Goal: Information Seeking & Learning: Understand process/instructions

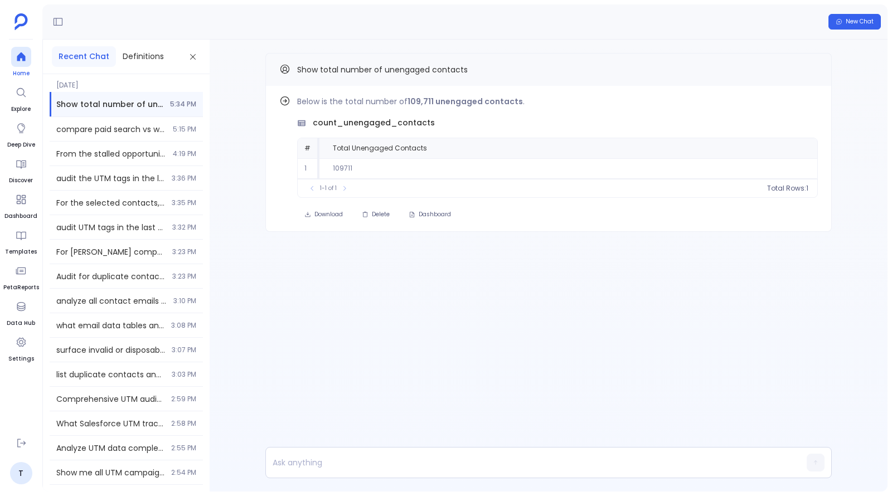
click at [12, 59] on div at bounding box center [21, 57] width 20 height 20
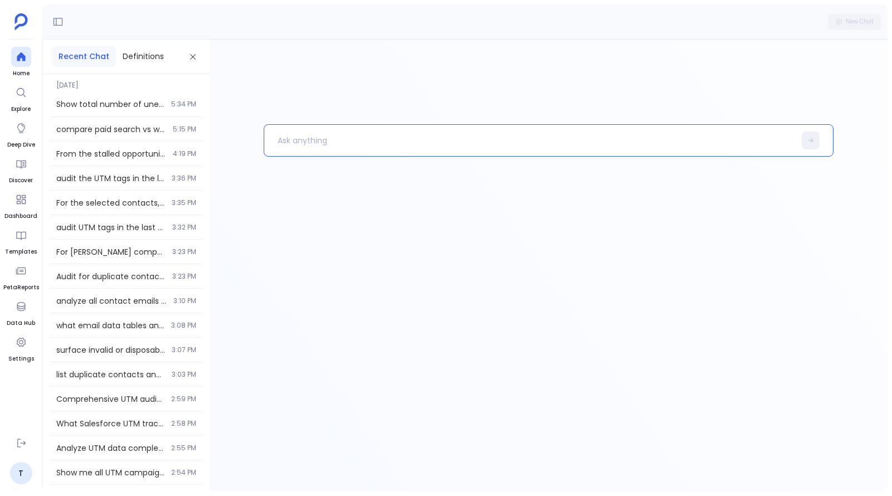
click at [340, 138] on p at bounding box center [529, 140] width 530 height 29
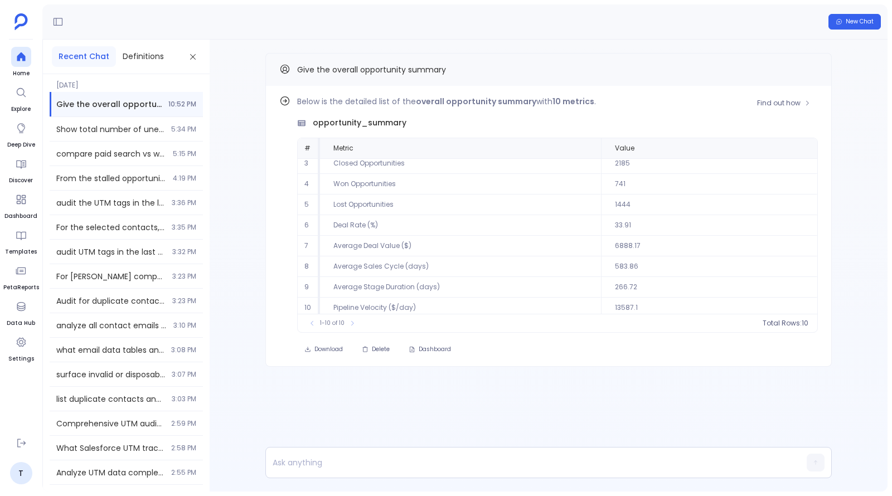
scroll to position [48, 0]
click at [776, 105] on span "Find out how" at bounding box center [778, 103] width 43 height 9
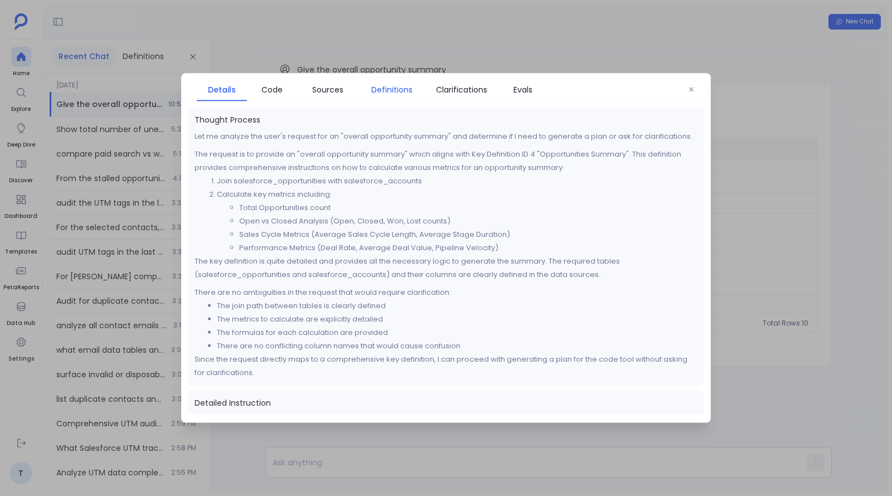
click at [383, 87] on span "Definitions" at bounding box center [391, 90] width 41 height 12
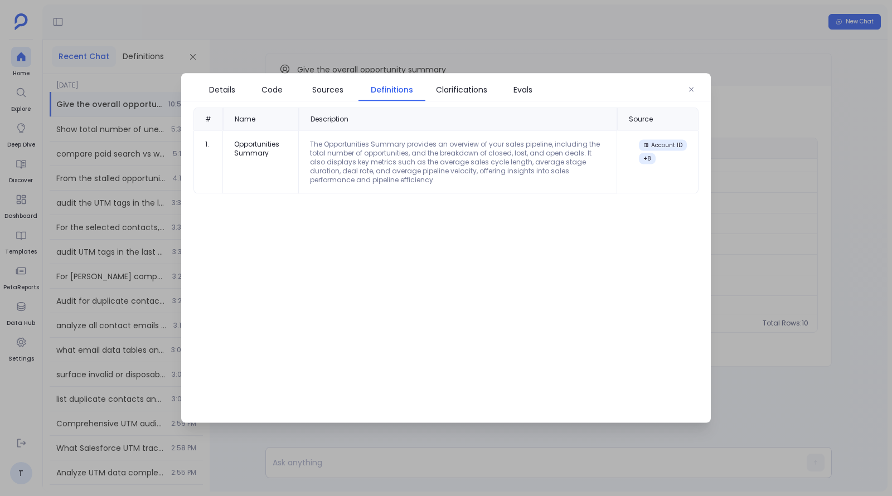
click at [408, 148] on div "The Opportunities Summary provides an overview of your sales pipeline, includin…" at bounding box center [457, 162] width 295 height 45
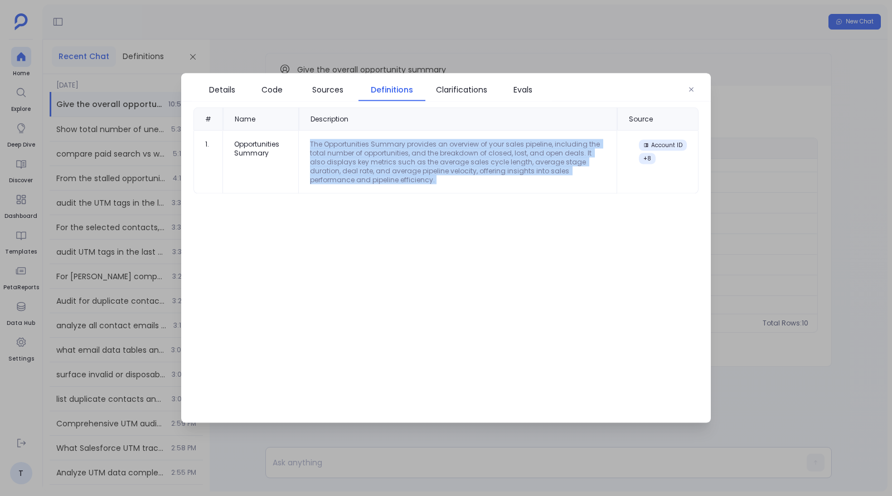
click at [408, 148] on div "The Opportunities Summary provides an overview of your sales pipeline, includin…" at bounding box center [457, 162] width 295 height 45
copy div "The Opportunities Summary provides an overview of your sales pipeline, includin…"
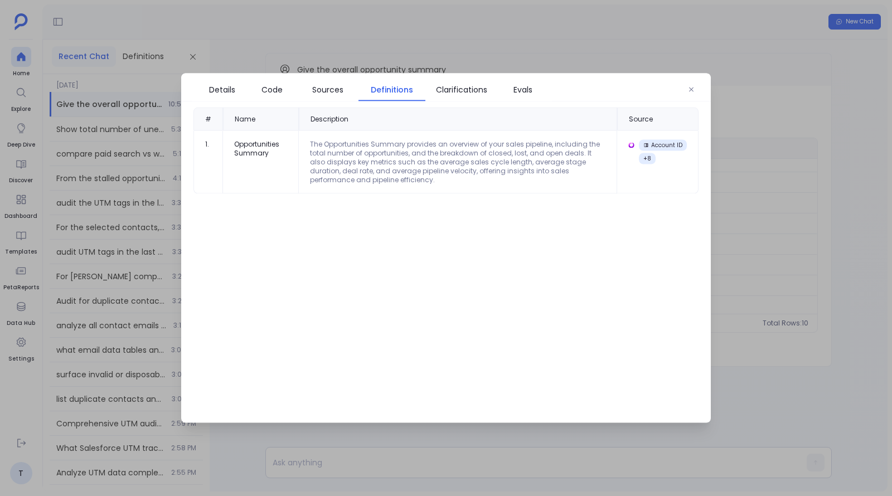
click at [92, 142] on div at bounding box center [446, 248] width 892 height 496
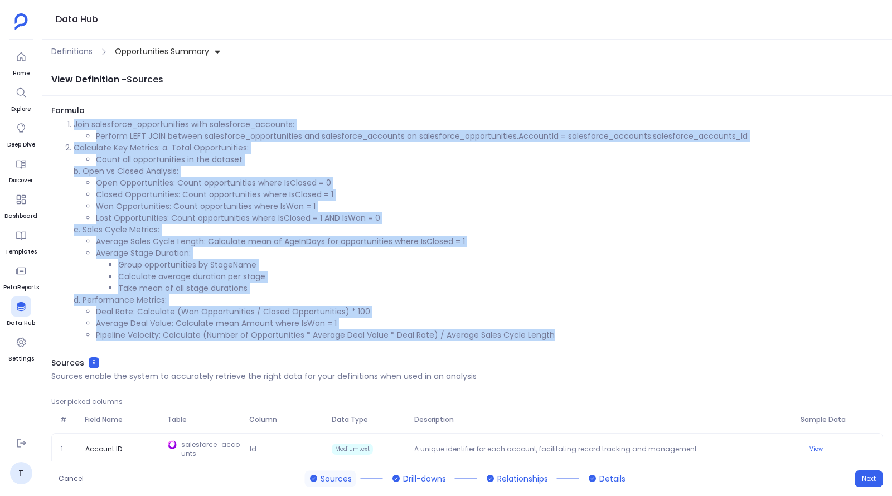
click at [150, 51] on span "Opportunities Summary" at bounding box center [162, 52] width 94 height 12
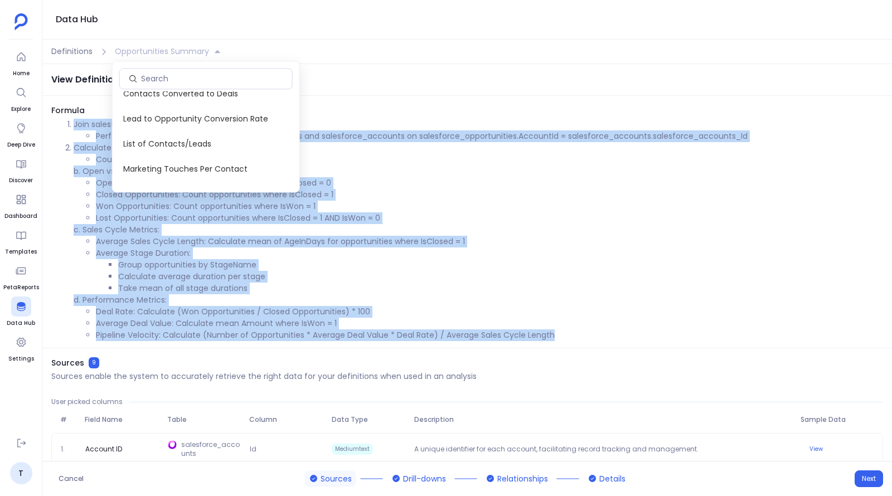
scroll to position [102, 0]
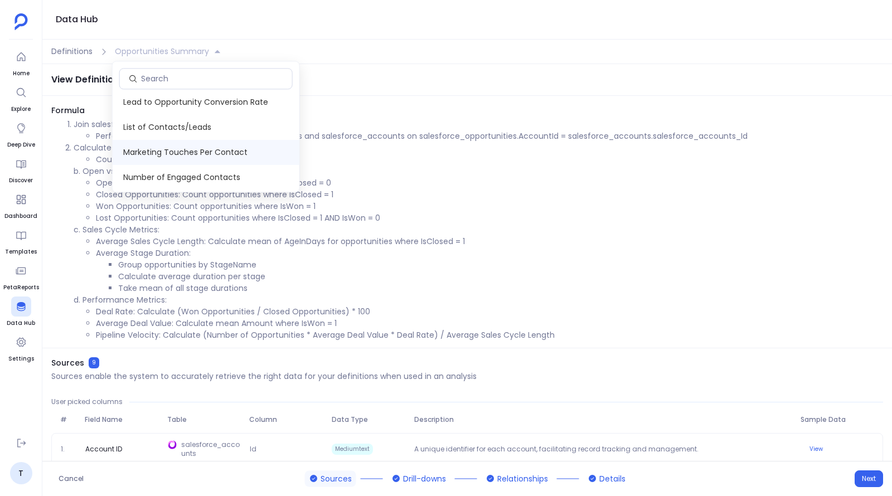
click at [175, 155] on span "Marketing Touches Per Contact" at bounding box center [206, 152] width 187 height 25
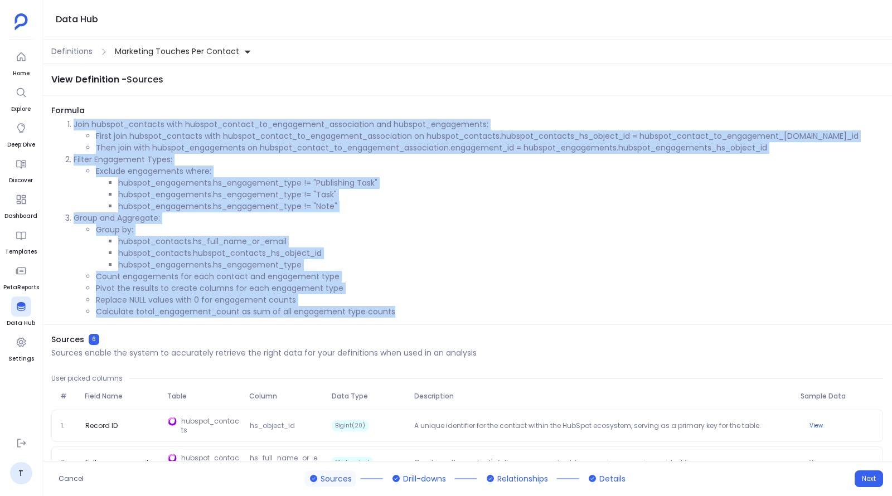
drag, startPoint x: 393, startPoint y: 309, endPoint x: 60, endPoint y: 120, distance: 382.8
click at [60, 120] on ol "Join hubspot_contacts with hubspot_contact_to_engagement_association and hubspo…" at bounding box center [466, 218] width 831 height 199
copy ol "Join hubspot_contacts with hubspot_contact_to_engagement_association and hubspo…"
click at [178, 56] on span "Marketing Touches Per Contact" at bounding box center [177, 52] width 124 height 12
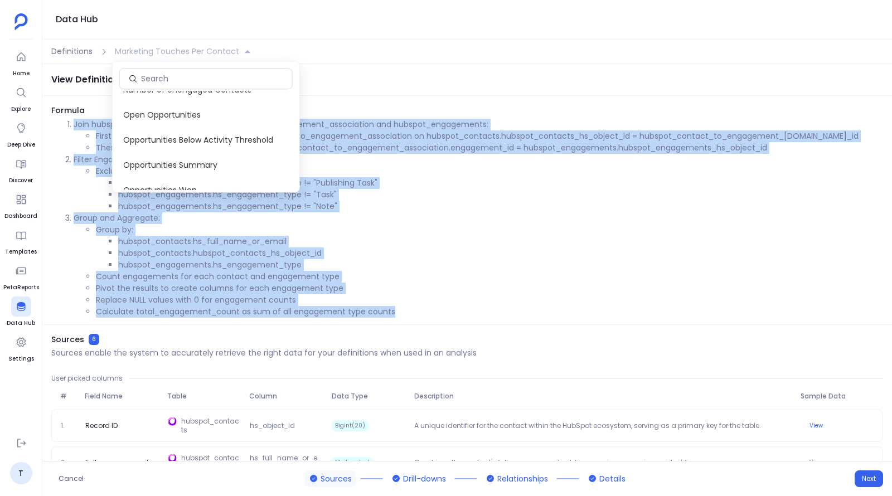
scroll to position [203, 0]
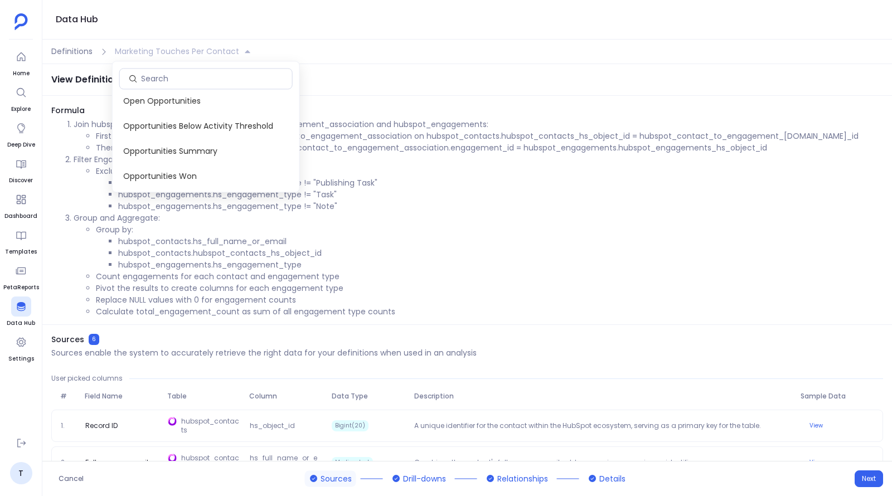
click at [176, 150] on span "Opportunities Summary" at bounding box center [206, 151] width 187 height 25
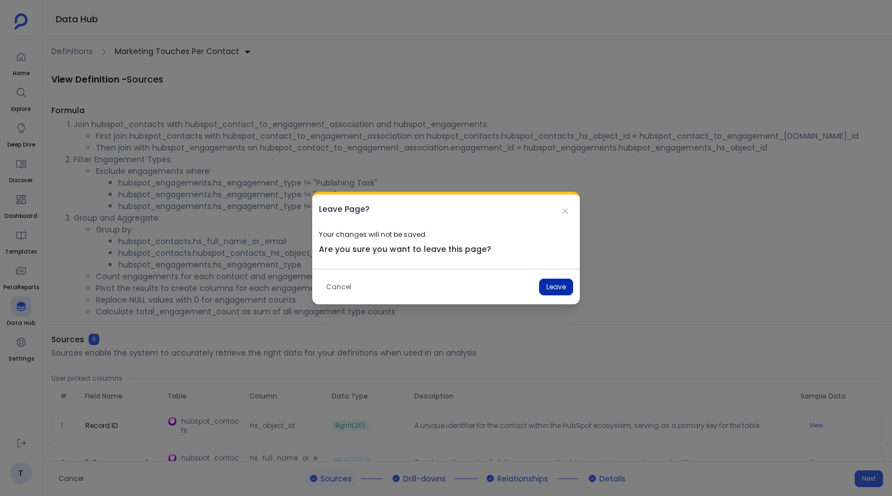
click at [549, 285] on button "Leave" at bounding box center [556, 287] width 34 height 17
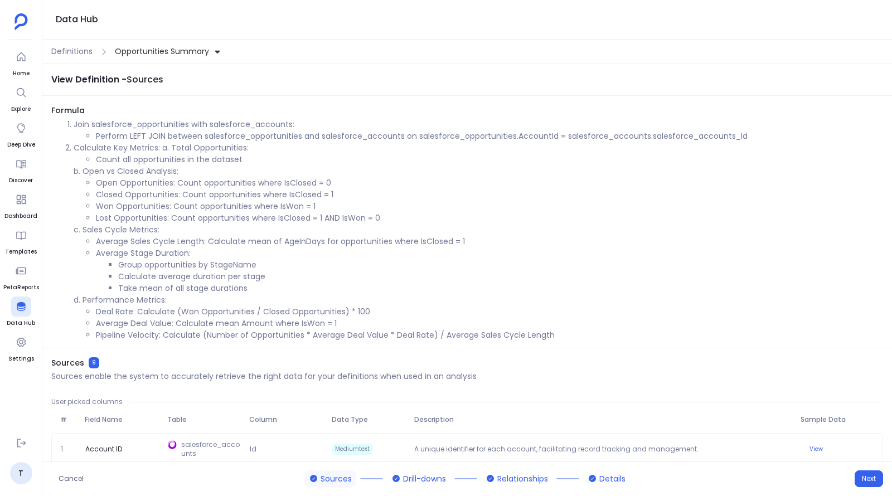
click at [171, 52] on span "Opportunities Summary" at bounding box center [162, 52] width 94 height 12
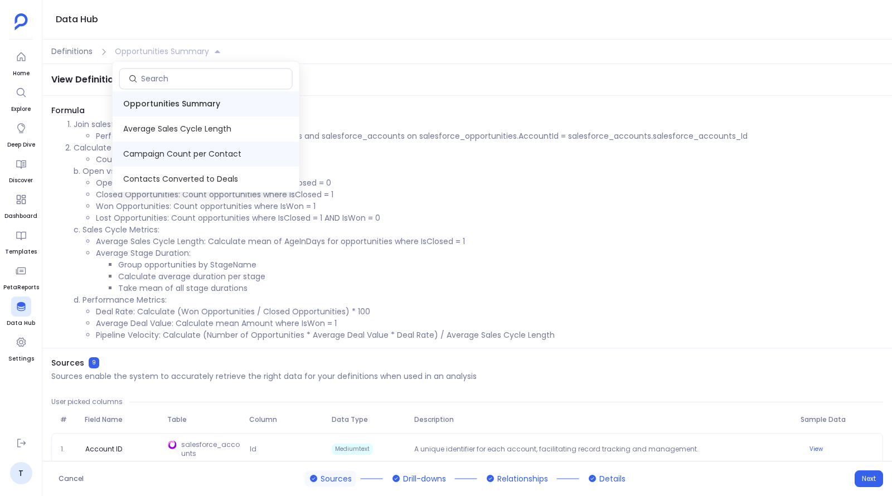
click at [205, 159] on span "Campaign Count per Contact" at bounding box center [206, 154] width 187 height 25
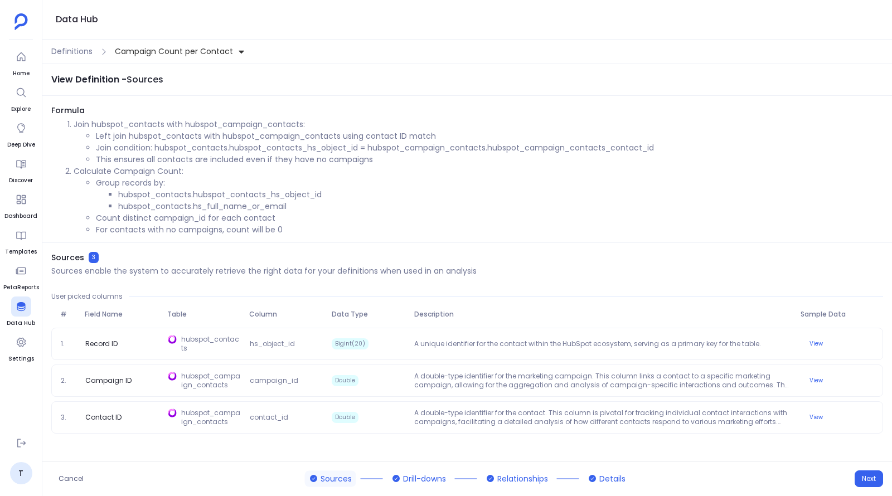
click at [163, 55] on span "Campaign Count per Contact" at bounding box center [174, 52] width 118 height 12
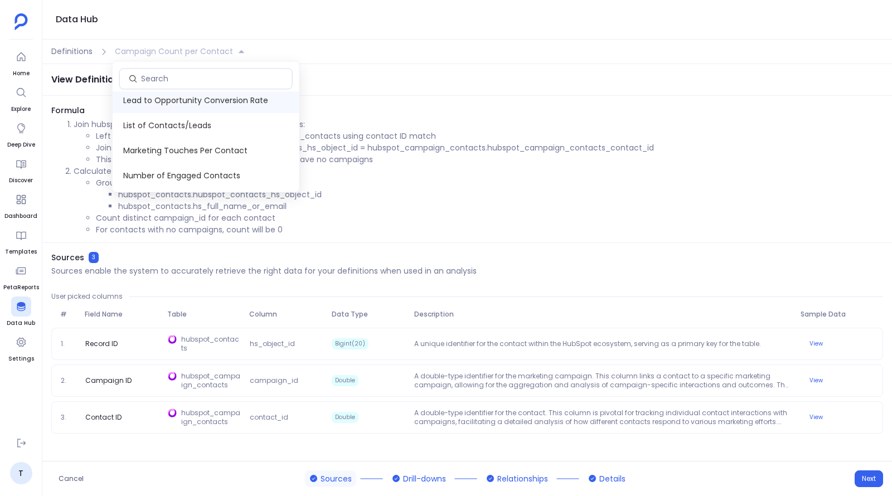
scroll to position [82, 0]
click at [176, 146] on span "Marketing Touches Per Contact" at bounding box center [206, 147] width 187 height 25
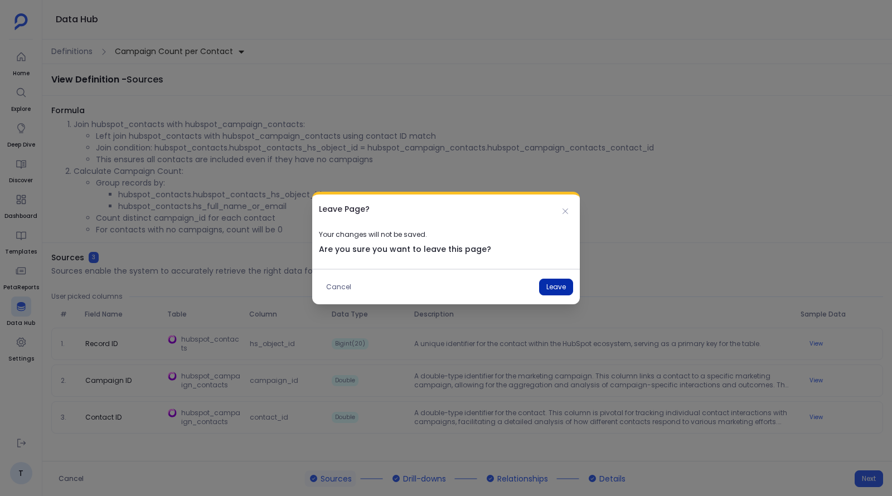
click at [568, 282] on button "Leave" at bounding box center [556, 287] width 34 height 17
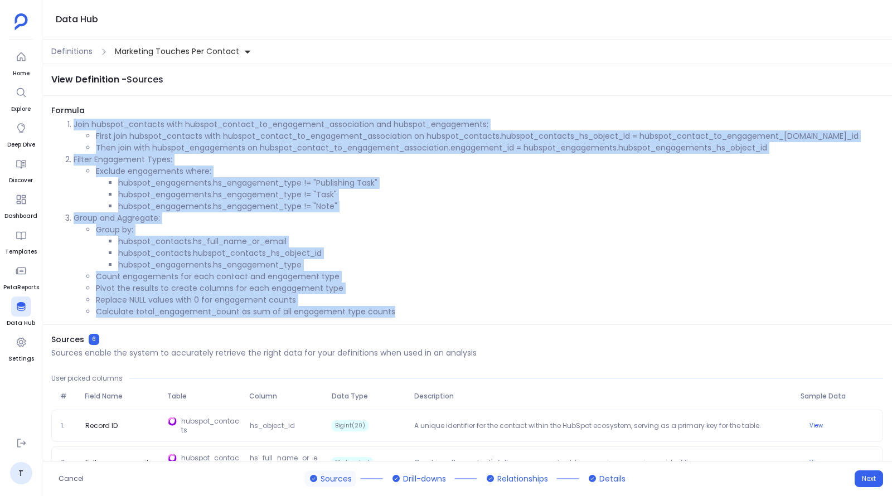
drag, startPoint x: 74, startPoint y: 126, endPoint x: 398, endPoint y: 307, distance: 371.9
click at [398, 307] on ol "Join hubspot_contacts with hubspot_contact_to_engagement_association and hubspo…" at bounding box center [466, 218] width 831 height 199
copy ol "Join hubspot_contacts with hubspot_contact_to_engagement_association and hubspo…"
click at [212, 228] on li "Group by: hubspot_contacts.hs_full_name_or_email hubspot_contacts.hubspot_conta…" at bounding box center [489, 247] width 787 height 47
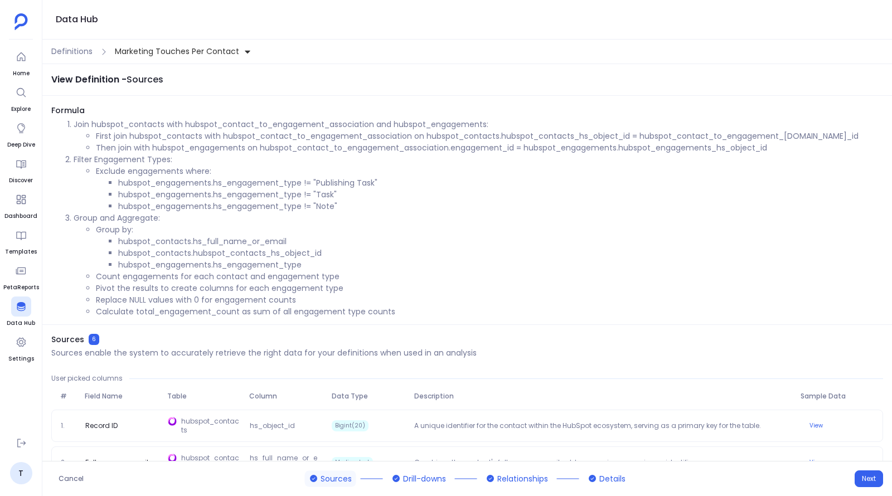
click at [174, 55] on span "Marketing Touches Per Contact" at bounding box center [177, 52] width 124 height 12
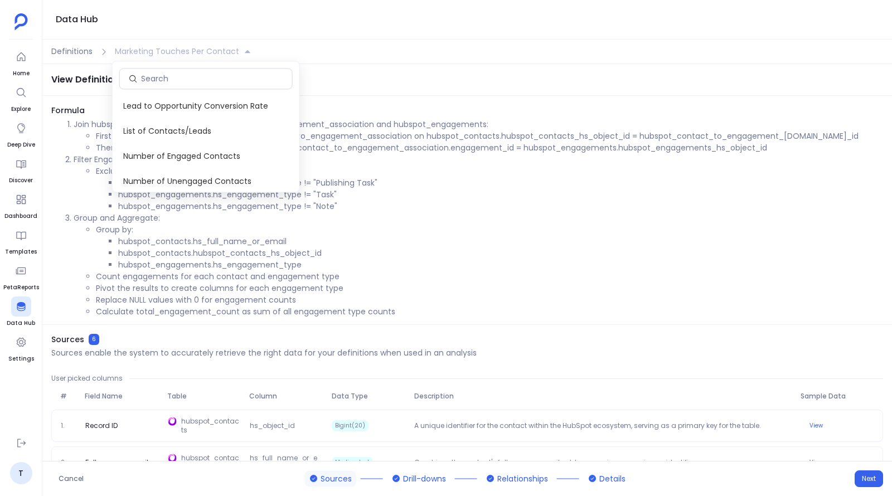
scroll to position [109, 0]
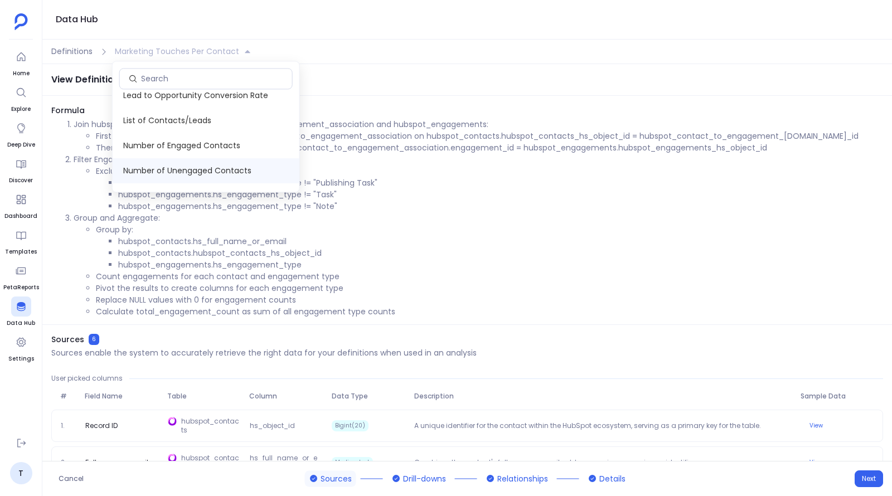
click at [187, 167] on span "Number of Unengaged Contacts" at bounding box center [206, 170] width 187 height 25
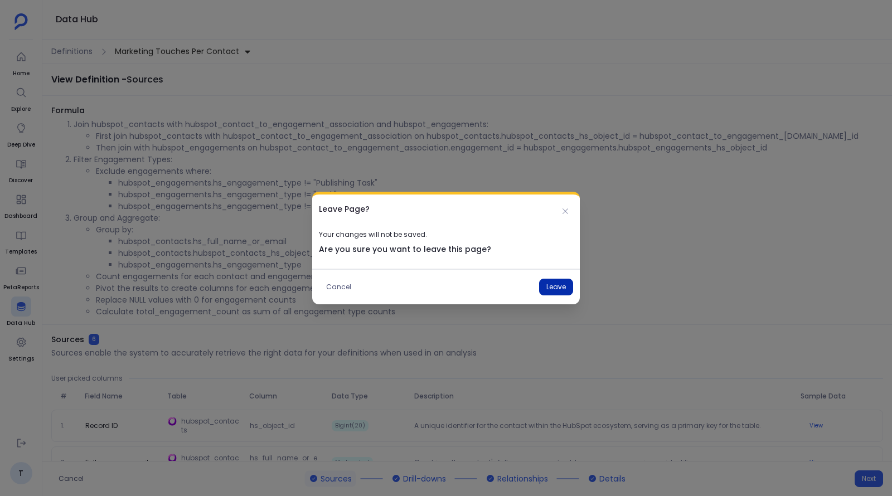
click at [543, 286] on button "Leave" at bounding box center [556, 287] width 34 height 17
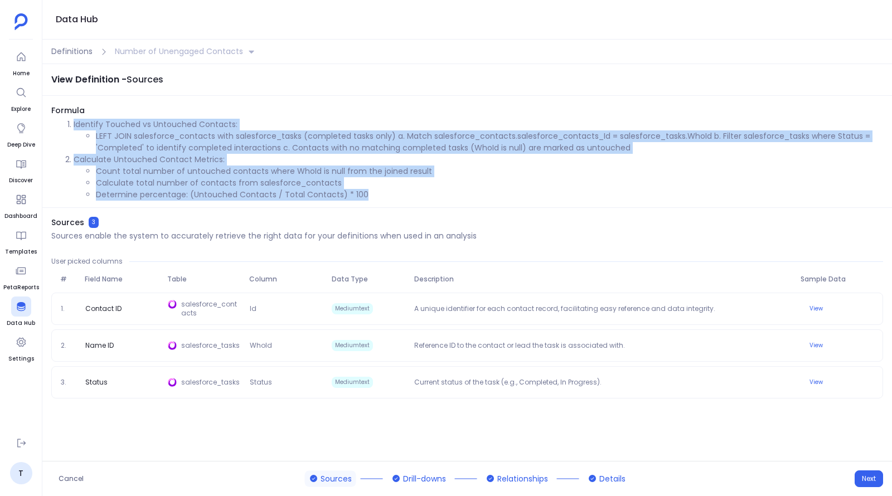
drag, startPoint x: 74, startPoint y: 123, endPoint x: 383, endPoint y: 193, distance: 317.1
click at [383, 193] on ol "Identify Touched vs Untouched Contacts: LEFT JOIN salesforce_contacts with sale…" at bounding box center [466, 160] width 831 height 82
copy ol "Identify Touched vs Untouched Contacts: LEFT JOIN salesforce_contacts with sale…"
click at [227, 148] on li "LEFT JOIN salesforce_contacts with salesforce_tasks (completed tasks only) a. M…" at bounding box center [489, 141] width 787 height 23
drag, startPoint x: 74, startPoint y: 125, endPoint x: 376, endPoint y: 193, distance: 310.2
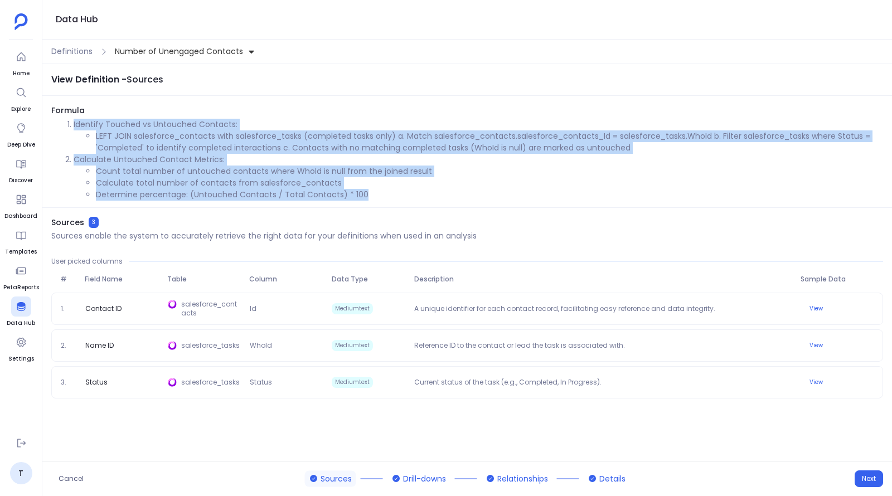
click at [376, 193] on ol "Identify Touched vs Untouched Contacts: LEFT JOIN salesforce_contacts with sale…" at bounding box center [466, 160] width 831 height 82
copy ol "Identify Touched vs Untouched Contacts: LEFT JOIN salesforce_contacts with sale…"
click at [376, 193] on li "Determine percentage: (Untouched Contacts / Total Contacts) * 100" at bounding box center [489, 195] width 787 height 12
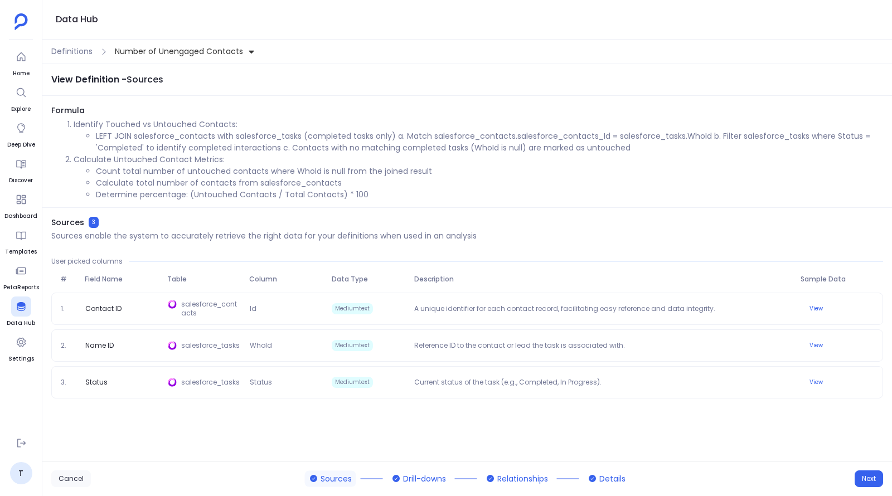
drag, startPoint x: 240, startPoint y: 52, endPoint x: 61, endPoint y: 479, distance: 462.0
click at [240, 52] on span "Number of Unengaged Contacts" at bounding box center [179, 52] width 128 height 12
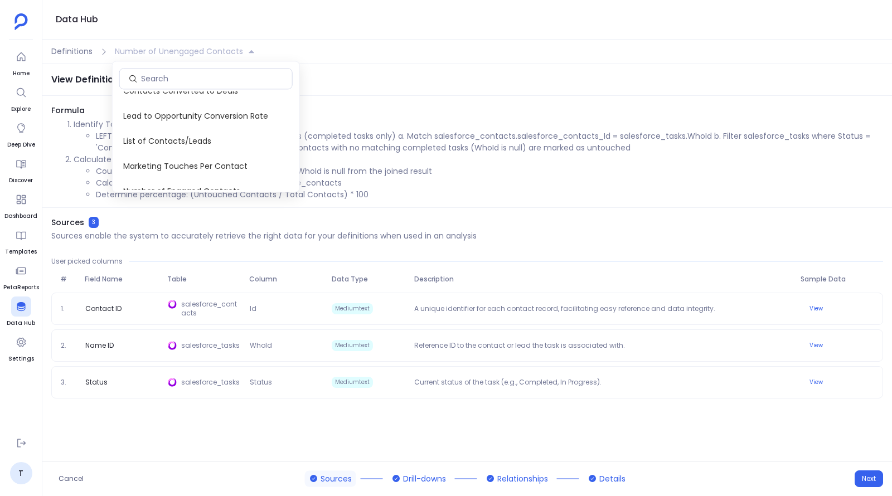
scroll to position [112, 0]
click at [204, 147] on span "Marketing Touches Per Contact" at bounding box center [206, 142] width 187 height 25
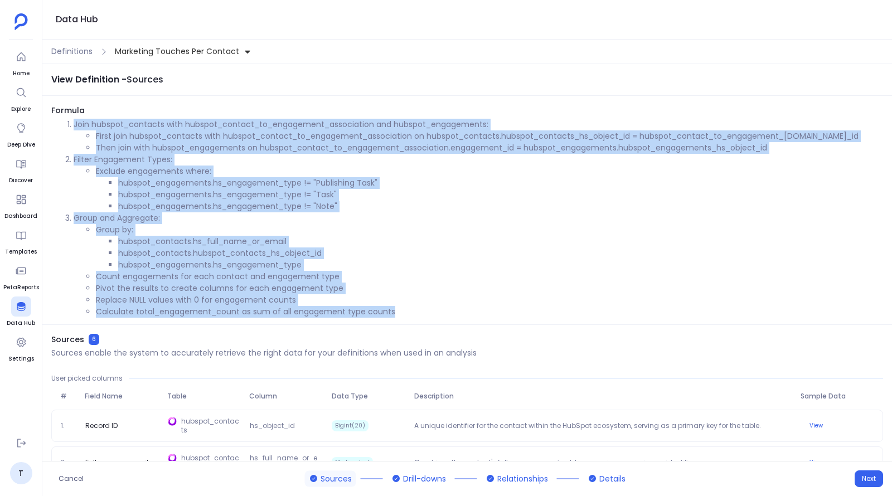
drag, startPoint x: 74, startPoint y: 124, endPoint x: 424, endPoint y: 310, distance: 396.3
click at [424, 310] on ol "Join hubspot_contacts with hubspot_contact_to_engagement_association and hubspo…" at bounding box center [466, 218] width 831 height 199
copy ol "Join hubspot_contacts with hubspot_contact_to_engagement_association and hubspo…"
click at [381, 278] on li "Count engagements for each contact and engagement type" at bounding box center [489, 277] width 787 height 12
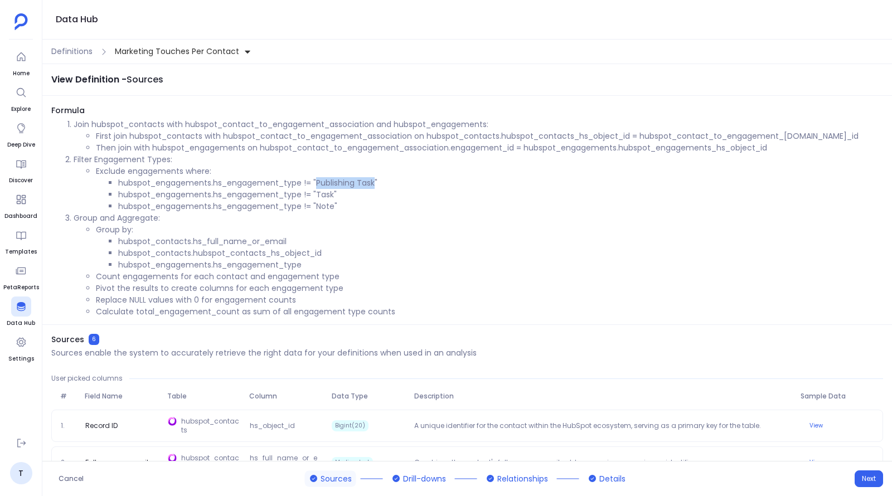
drag, startPoint x: 317, startPoint y: 184, endPoint x: 377, endPoint y: 186, distance: 59.6
click at [377, 186] on li "hubspot_engagements.hs_engagement_type != "Publishing Task"" at bounding box center [500, 183] width 764 height 12
copy li "Publishing Task"
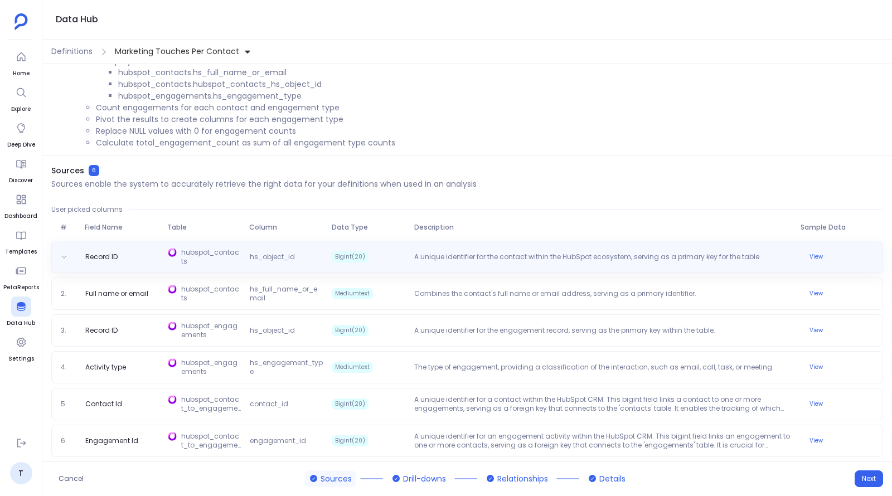
scroll to position [173, 0]
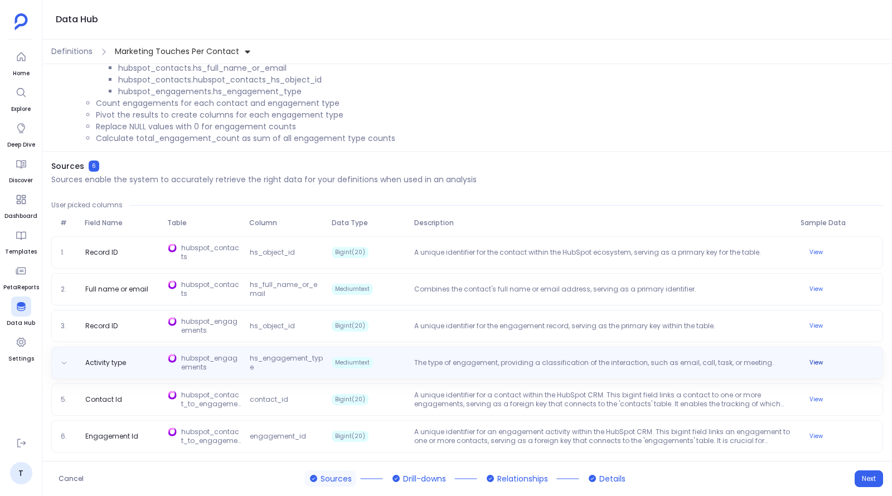
click at [810, 361] on button "View" at bounding box center [815, 362] width 27 height 13
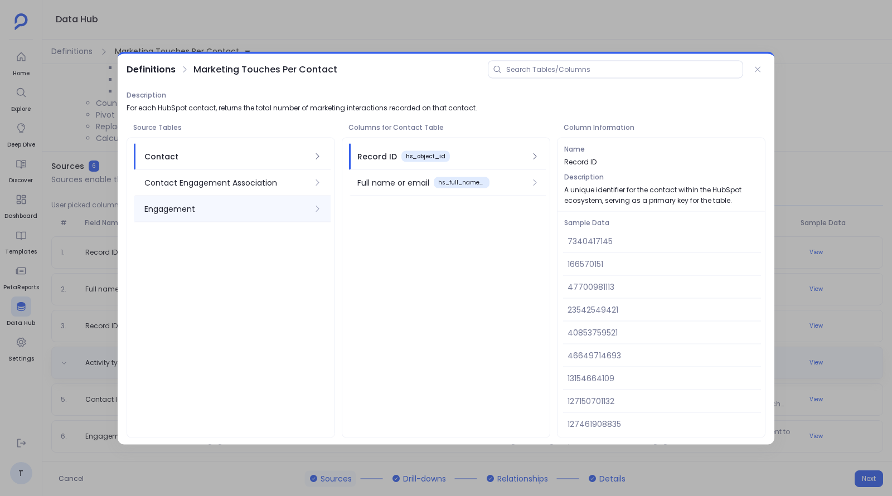
click at [221, 211] on div "Engagement" at bounding box center [226, 209] width 164 height 12
click at [361, 186] on div "Activity type" at bounding box center [381, 183] width 49 height 12
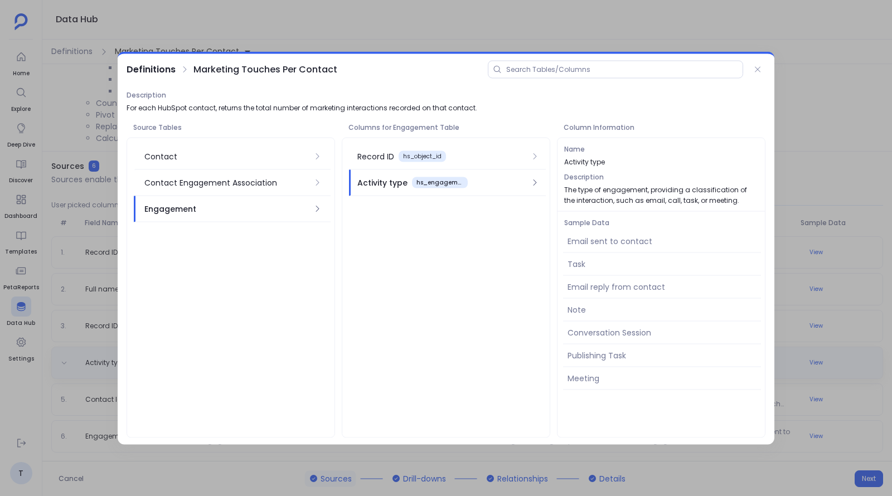
click at [812, 94] on div at bounding box center [446, 248] width 892 height 496
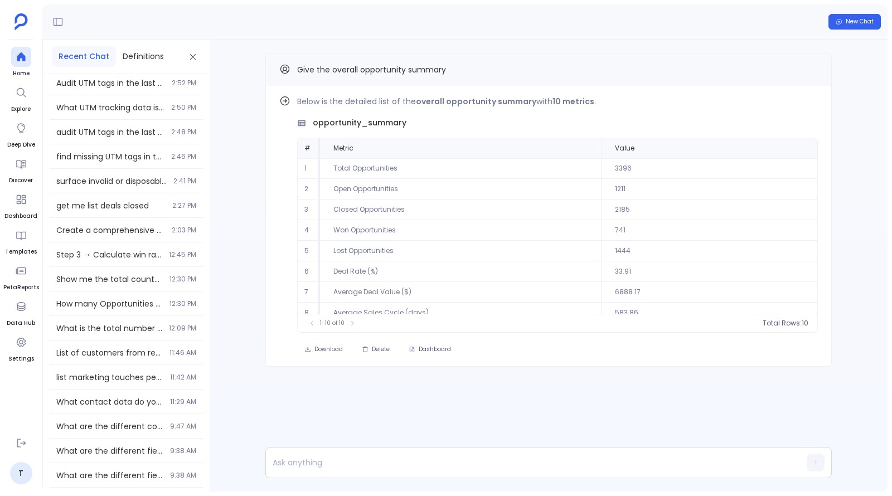
scroll to position [736, 0]
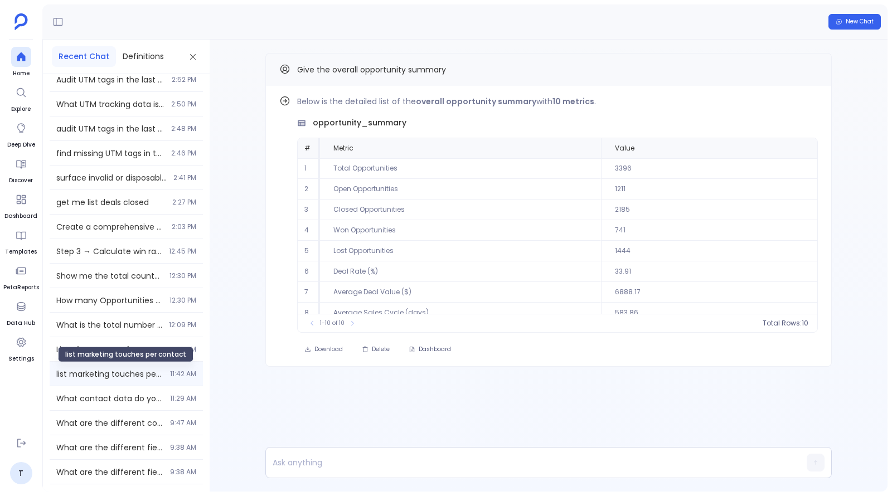
click at [111, 373] on span "list marketing touches per contact" at bounding box center [109, 373] width 107 height 11
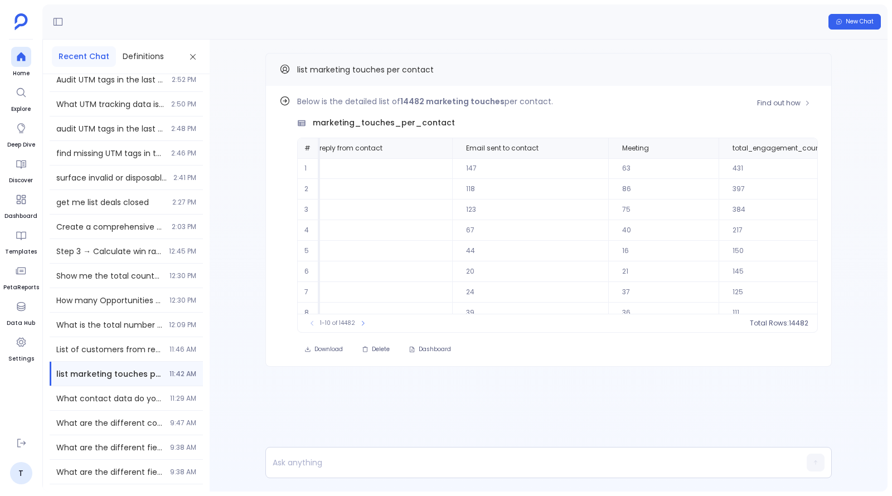
scroll to position [0, 367]
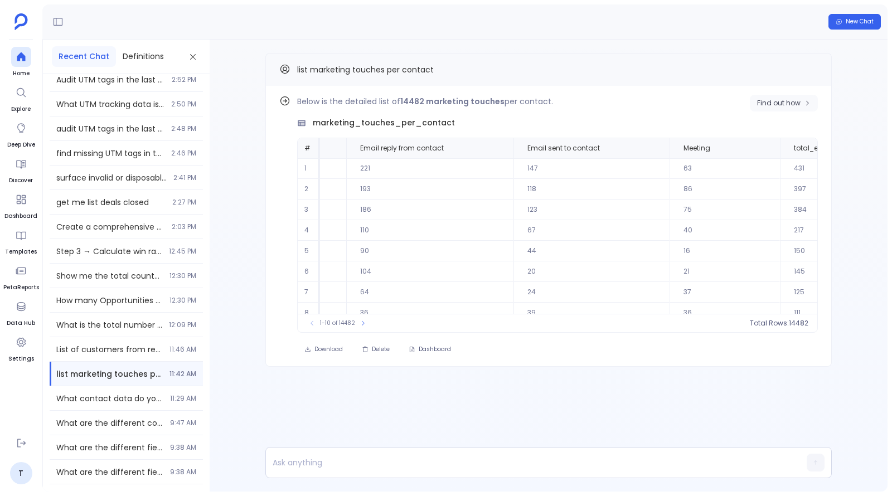
click at [768, 101] on span "Find out how" at bounding box center [778, 103] width 43 height 9
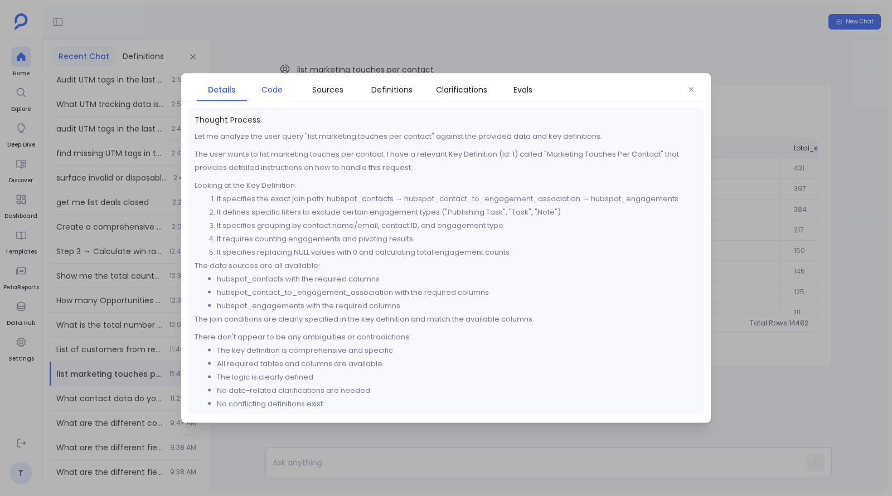
click at [277, 90] on span "Code" at bounding box center [271, 90] width 21 height 12
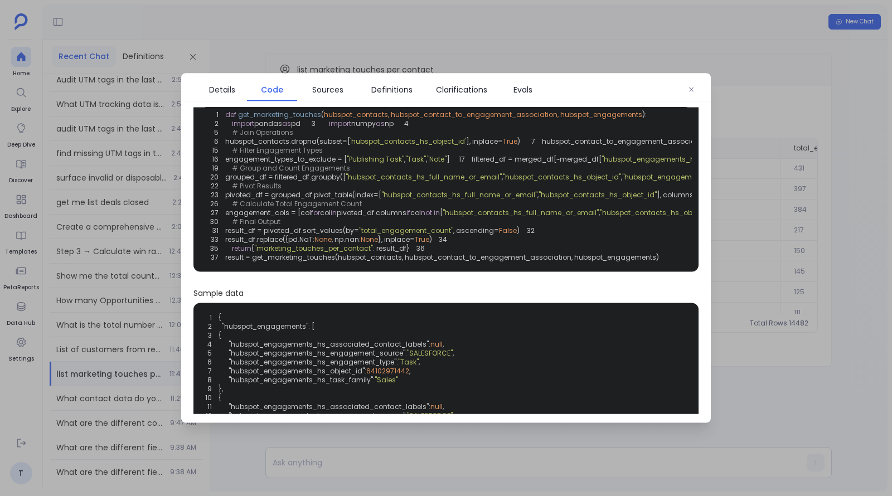
scroll to position [0, 0]
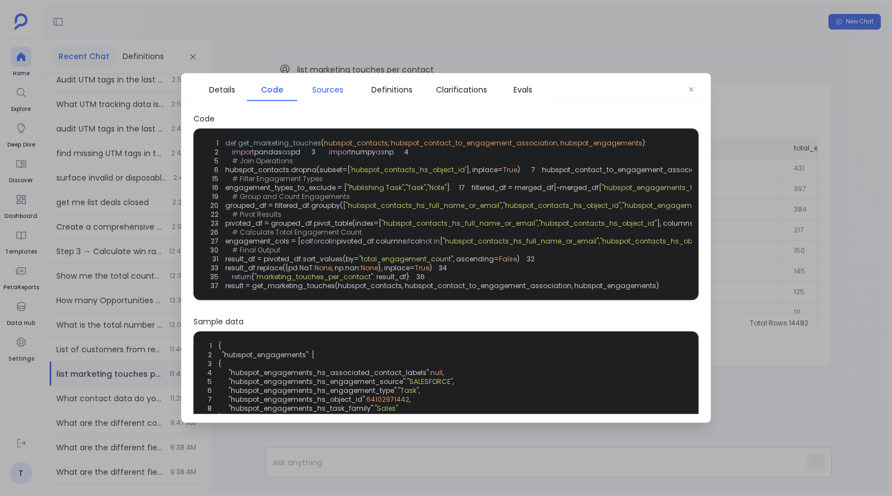
click at [319, 90] on span "Sources" at bounding box center [327, 90] width 31 height 12
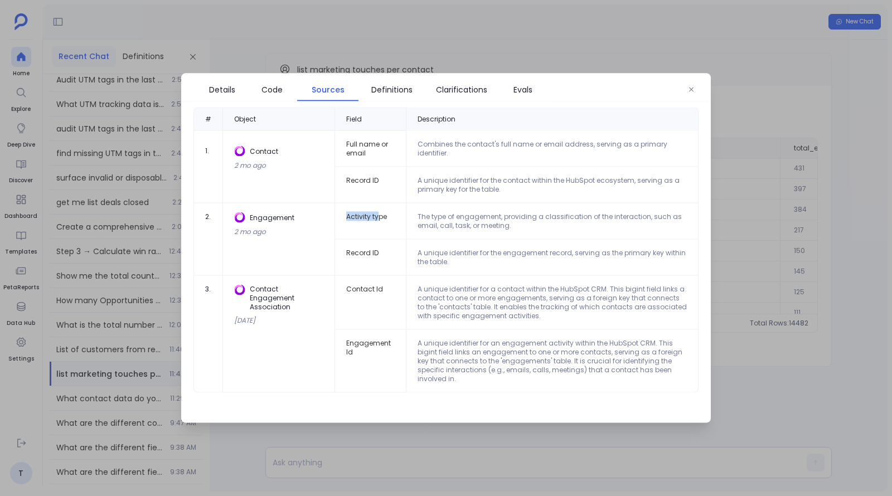
drag, startPoint x: 343, startPoint y: 216, endPoint x: 377, endPoint y: 216, distance: 34.5
click at [377, 216] on td "Activity type" at bounding box center [370, 221] width 71 height 36
